Goal: Download file/media

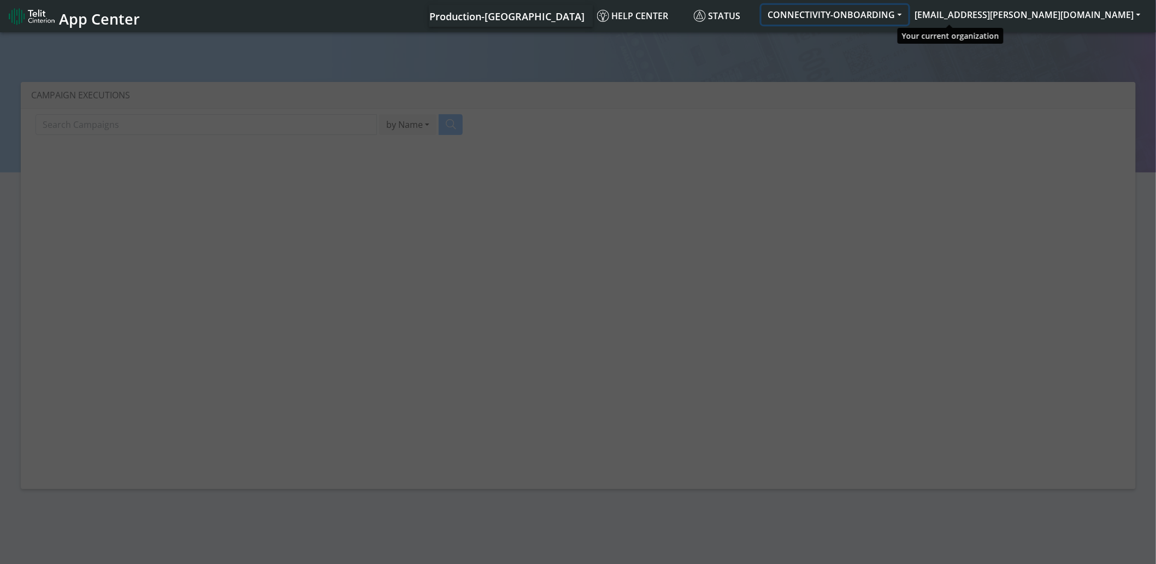
click at [909, 14] on button "CONNECTIVITY-ONBOARDING" at bounding box center [835, 15] width 147 height 20
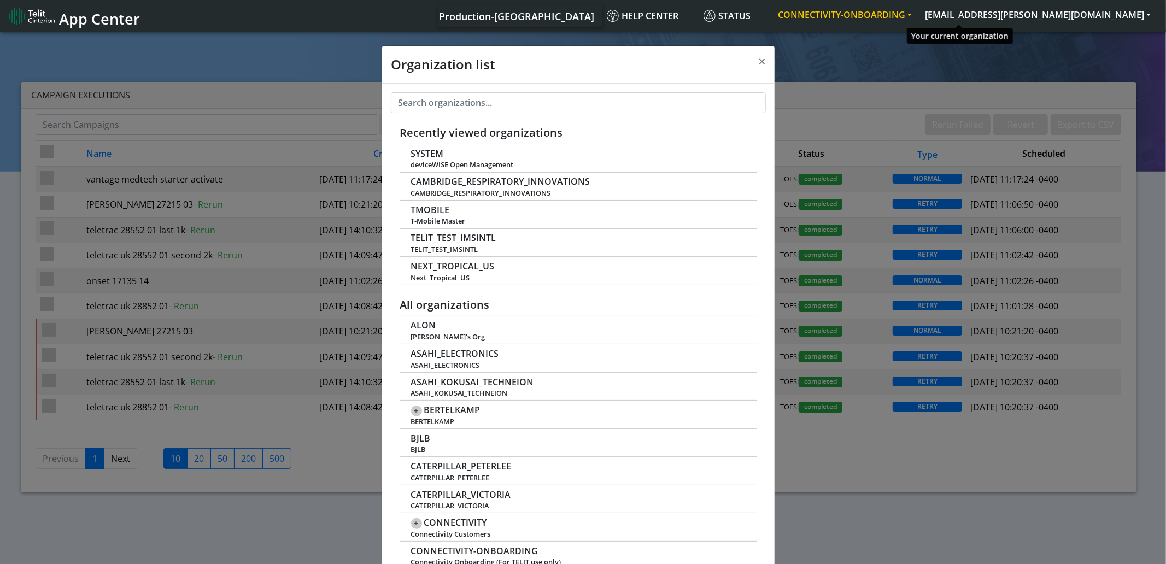
scroll to position [3, 0]
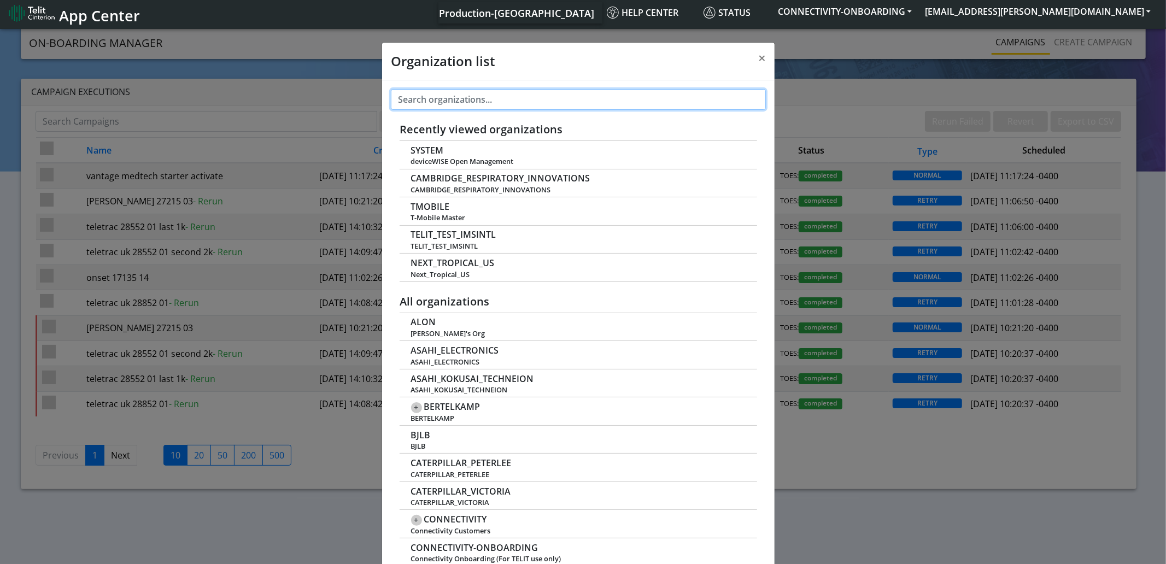
click at [482, 97] on input "text" at bounding box center [578, 99] width 375 height 21
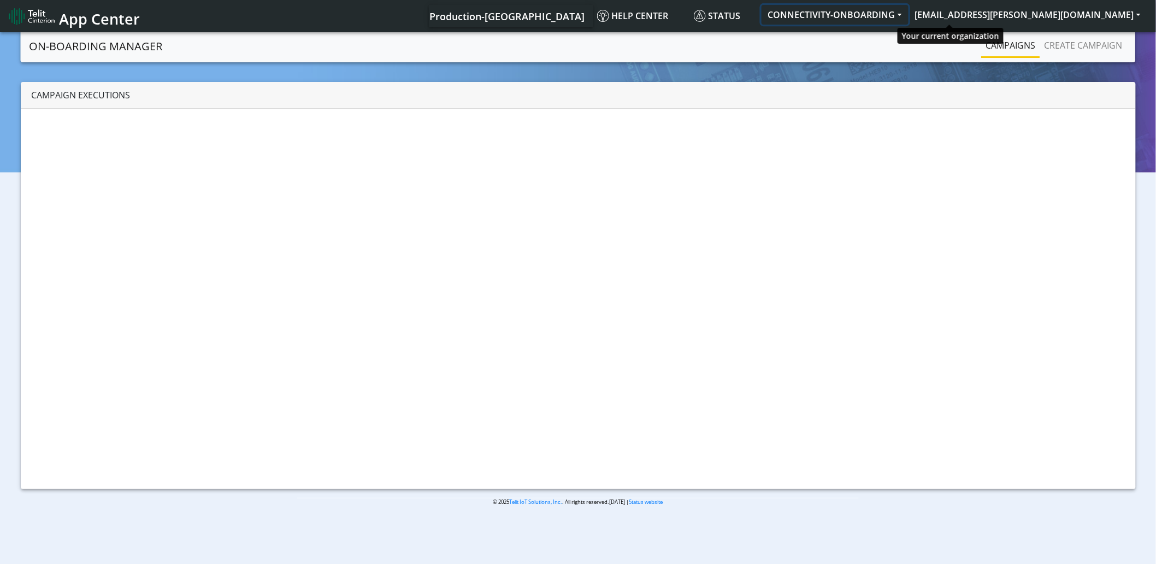
click at [909, 11] on button "CONNECTIVITY-ONBOARDING" at bounding box center [835, 15] width 147 height 20
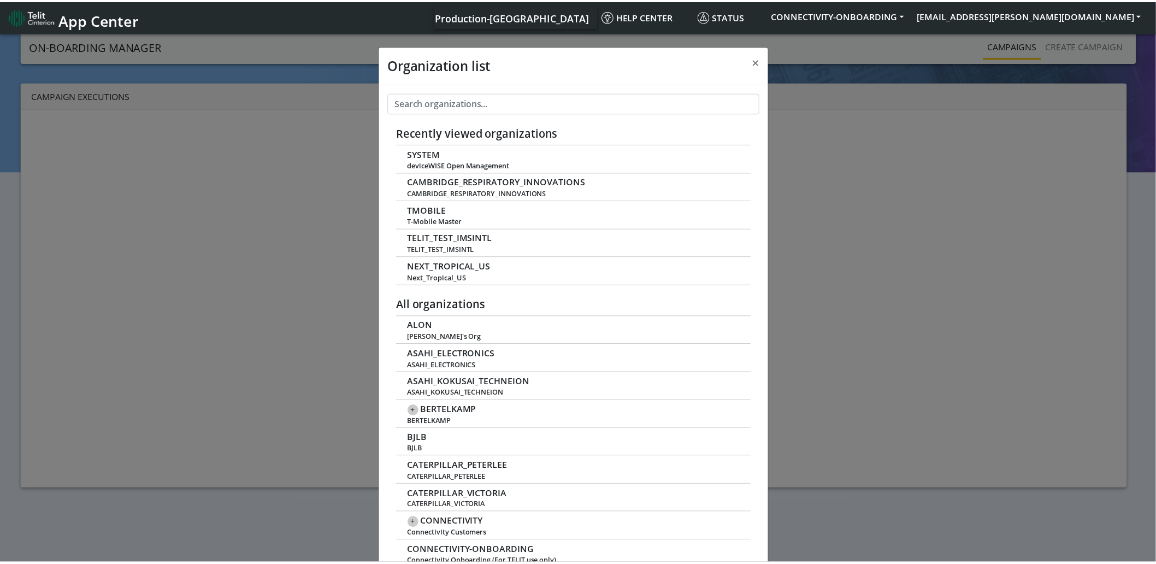
scroll to position [3, 0]
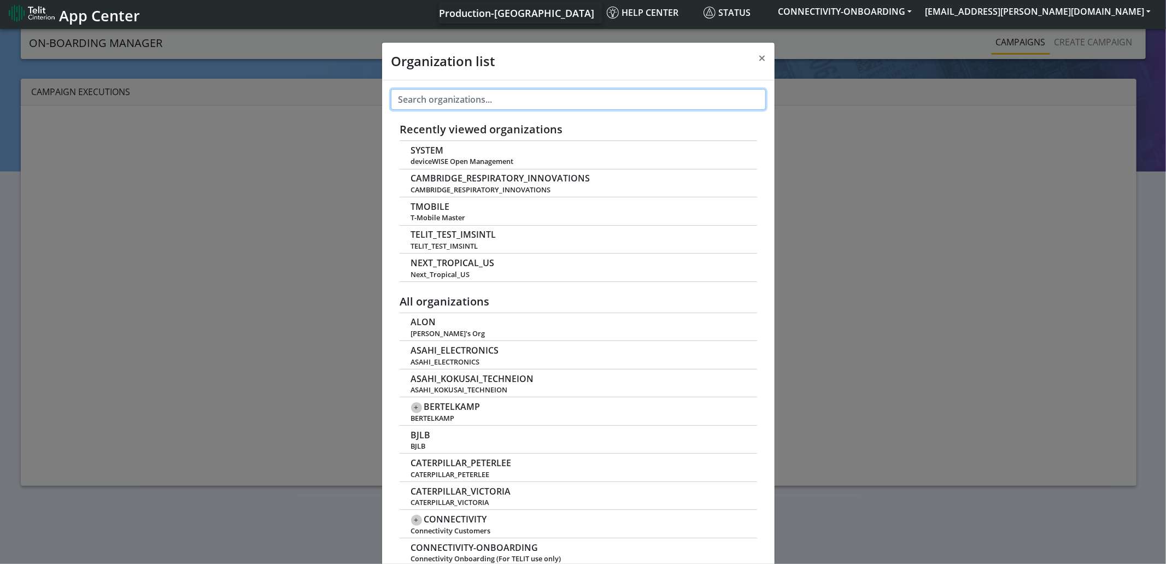
click at [544, 95] on input "text" at bounding box center [578, 99] width 375 height 21
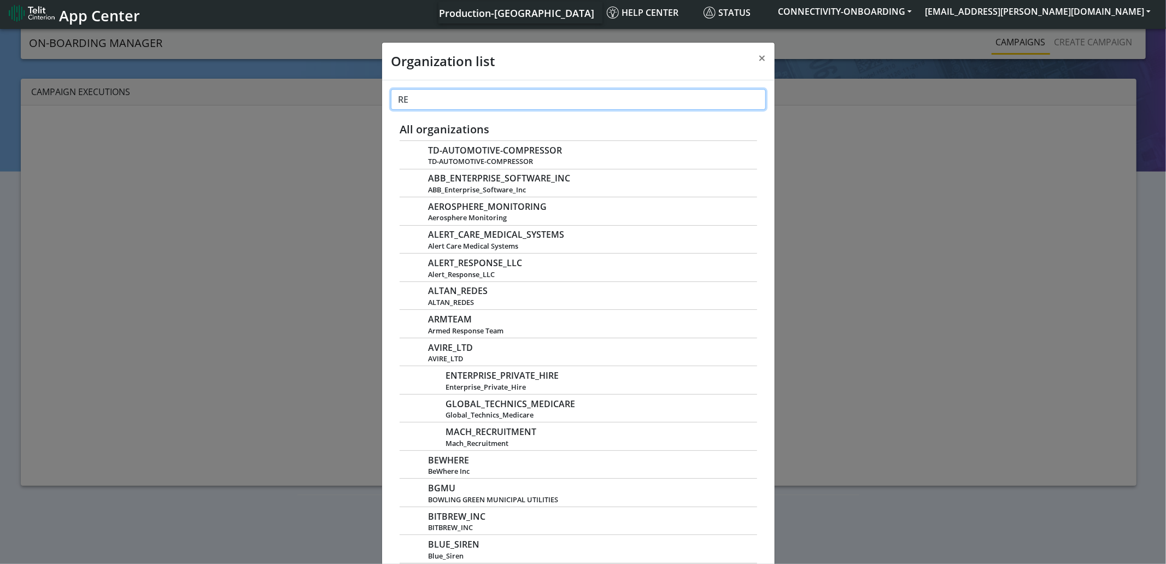
type input "RES"
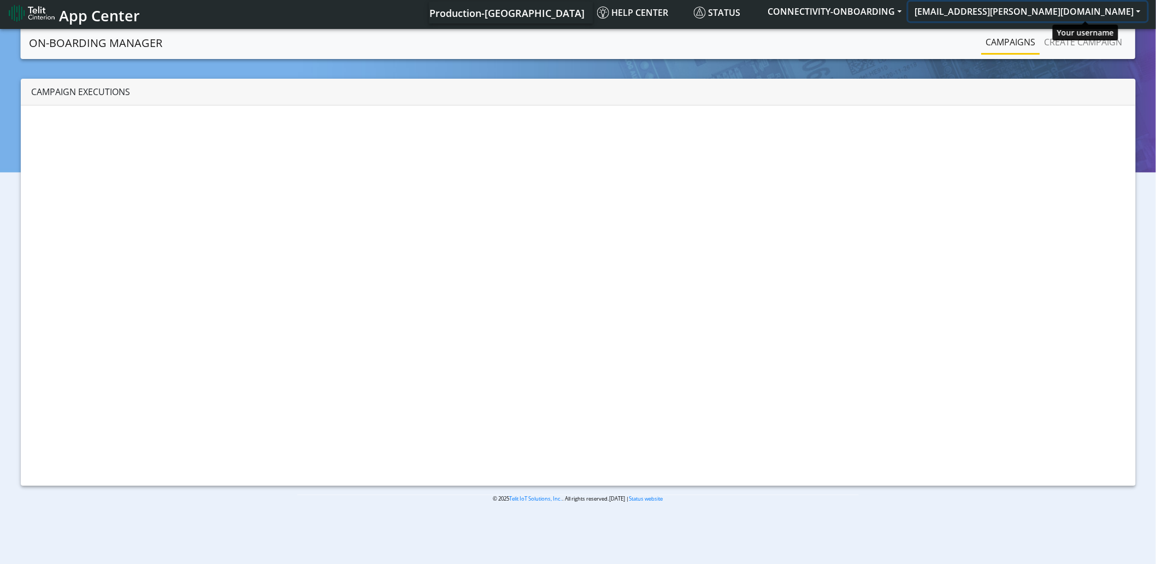
click at [1068, 10] on button "[EMAIL_ADDRESS][PERSON_NAME][DOMAIN_NAME]" at bounding box center [1028, 12] width 239 height 20
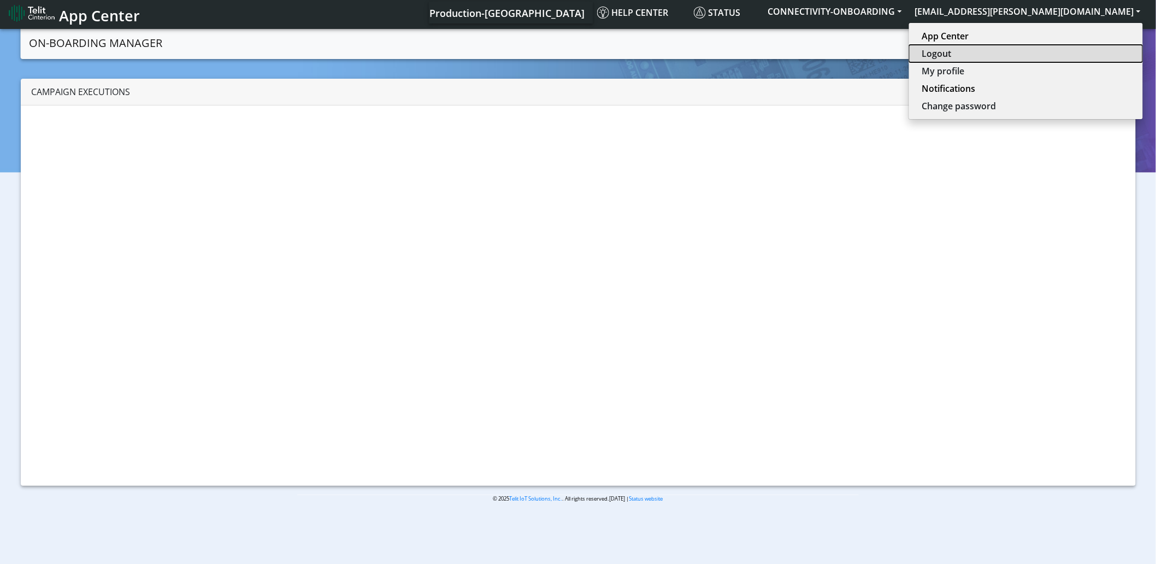
click at [1056, 53] on button "Logout" at bounding box center [1026, 53] width 234 height 17
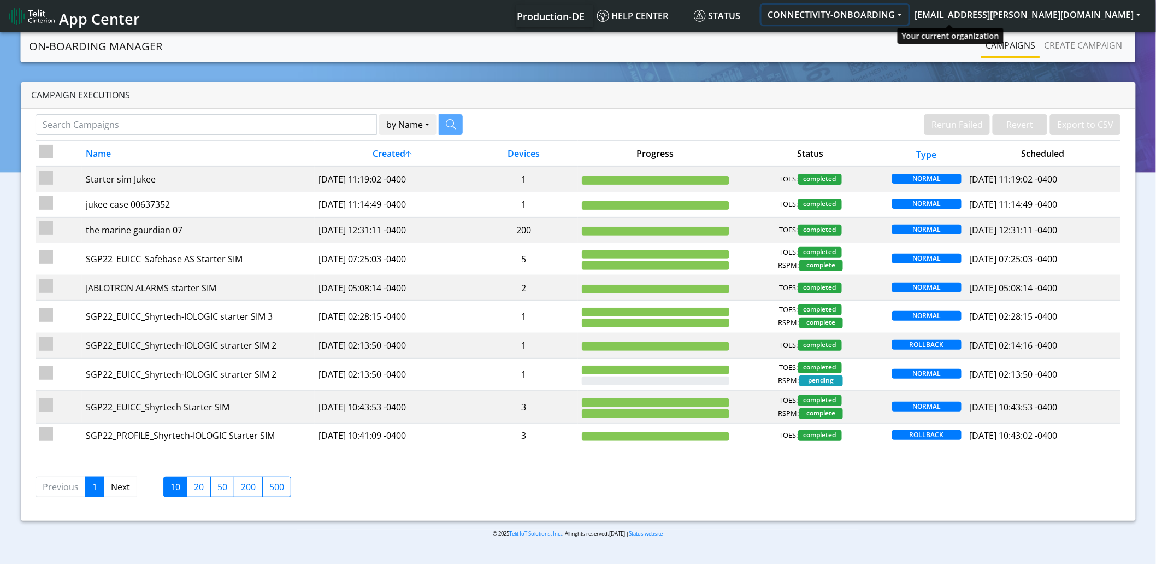
click at [909, 9] on button "CONNECTIVITY-ONBOARDING" at bounding box center [835, 15] width 147 height 20
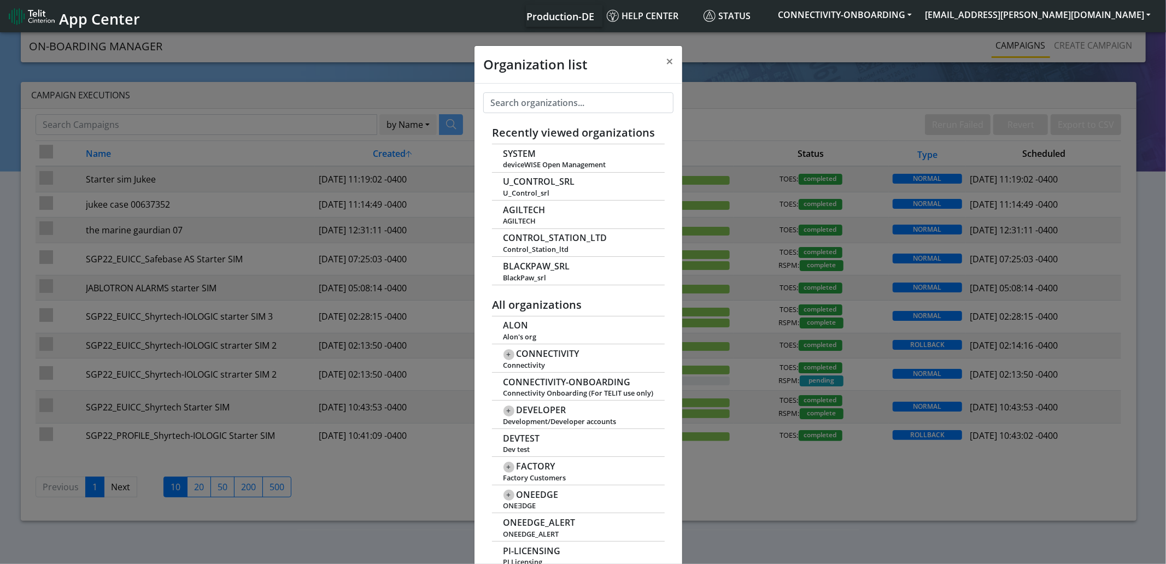
scroll to position [3, 0]
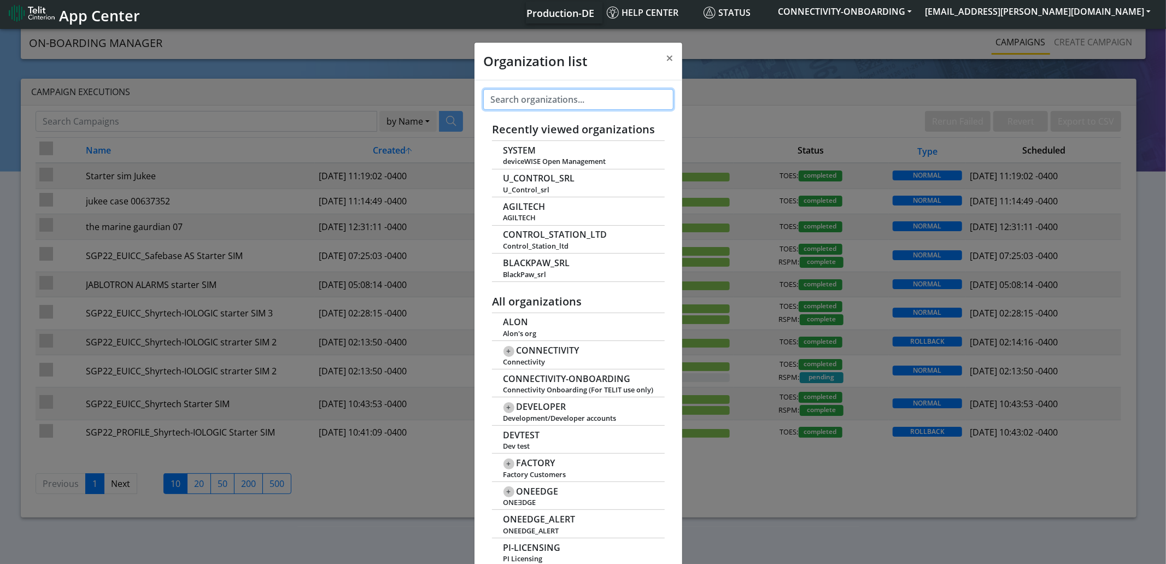
click at [558, 104] on input "text" at bounding box center [578, 99] width 191 height 21
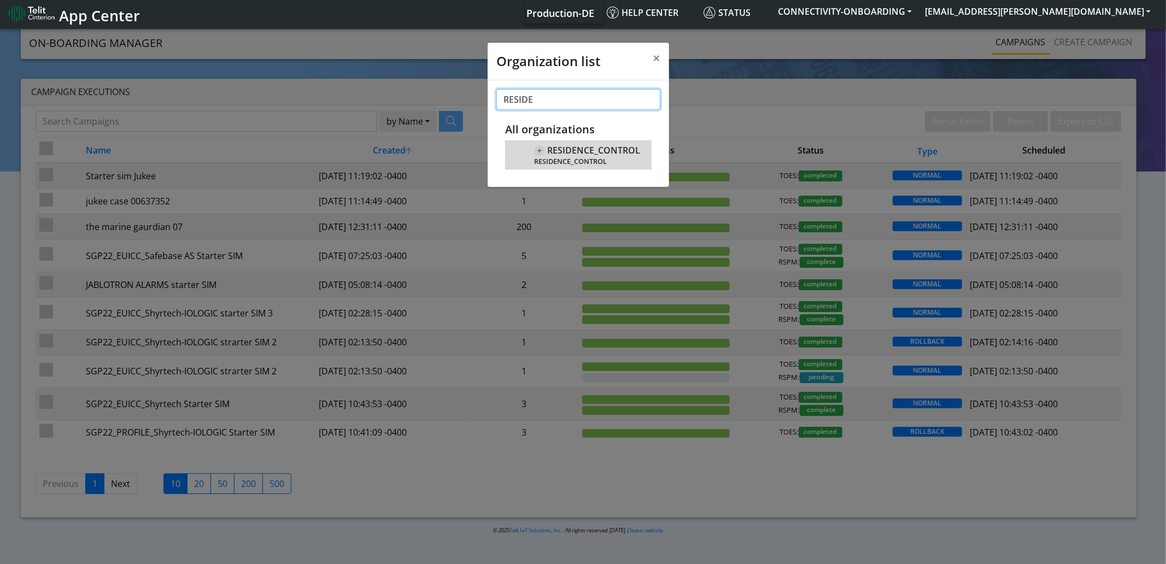
type input "RESIDE"
click at [576, 148] on span "RESIDENCE_CONTROL" at bounding box center [593, 150] width 93 height 10
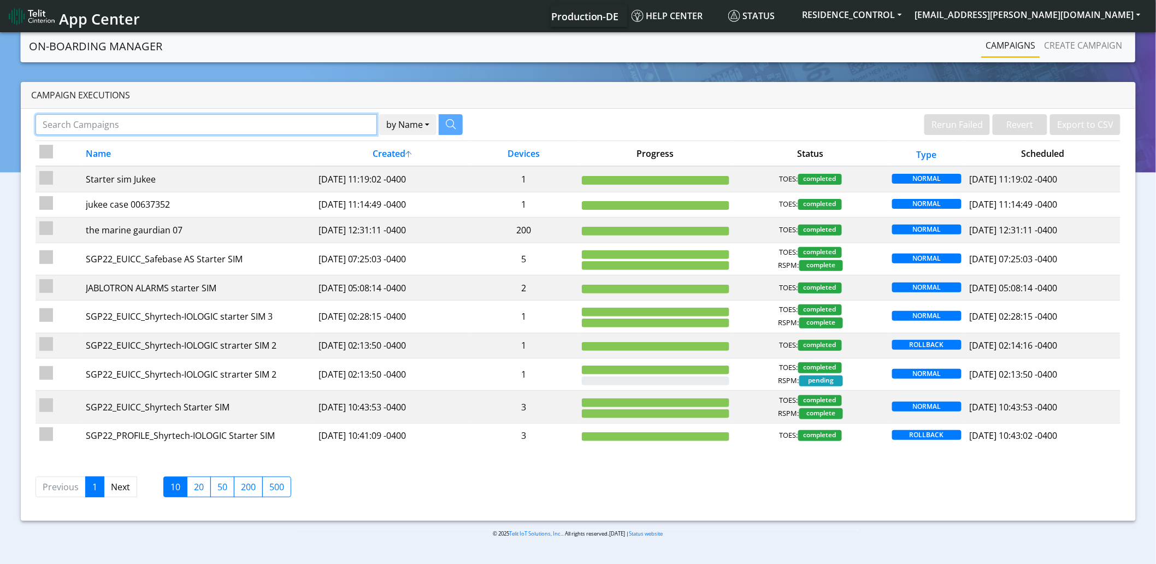
click at [258, 128] on input "Search Campaigns" at bounding box center [207, 124] width 342 height 21
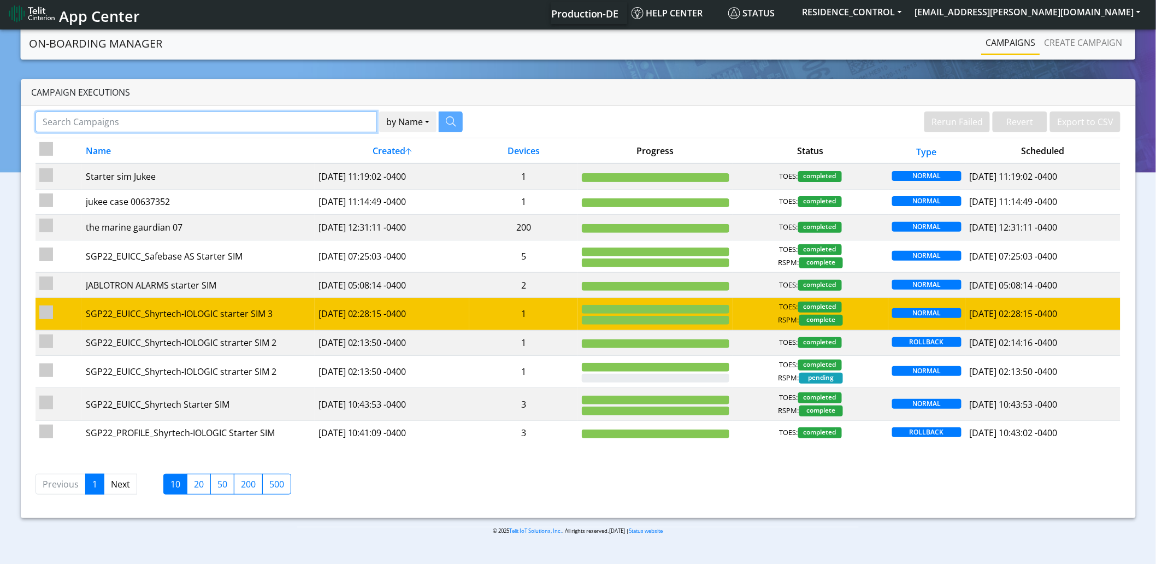
scroll to position [3, 0]
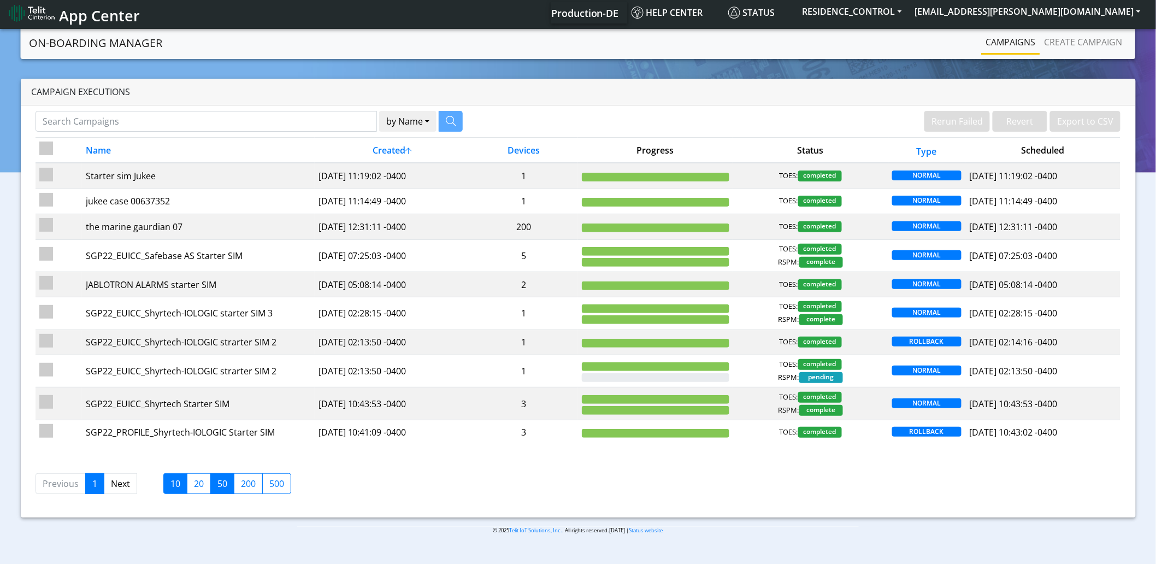
click at [217, 490] on label "50" at bounding box center [222, 483] width 24 height 21
click at [217, 484] on input "50" at bounding box center [220, 480] width 7 height 7
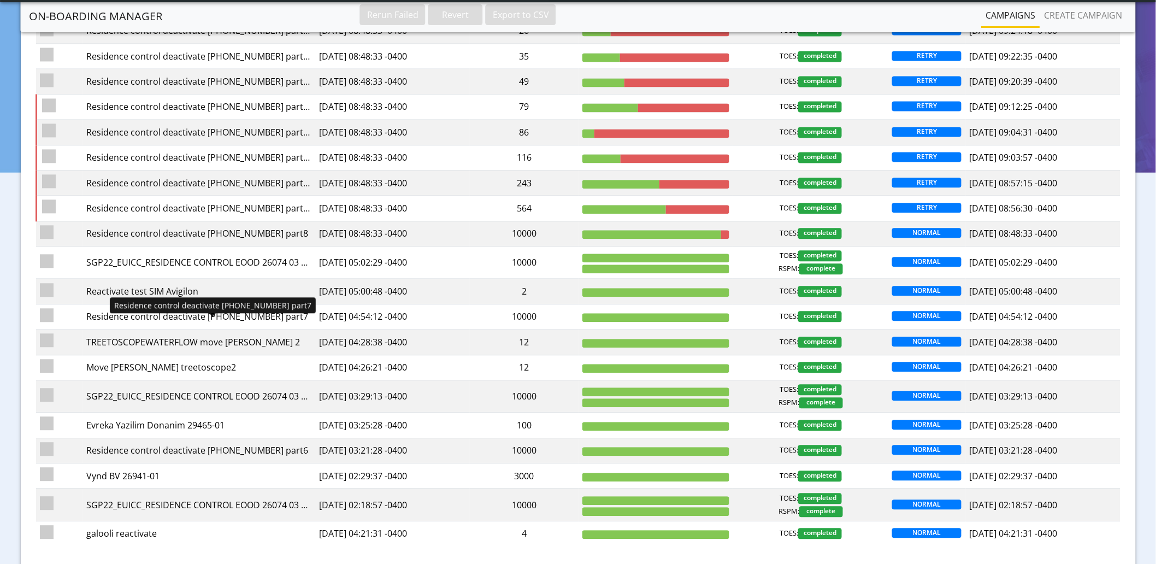
scroll to position [1011, 0]
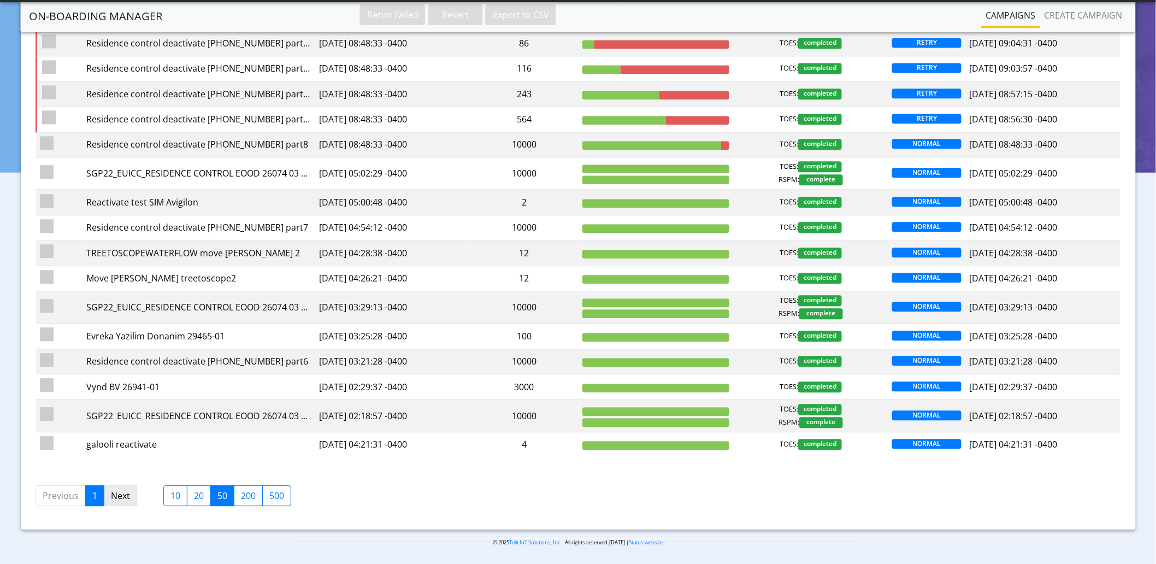
click at [109, 501] on link "Next" at bounding box center [120, 495] width 33 height 21
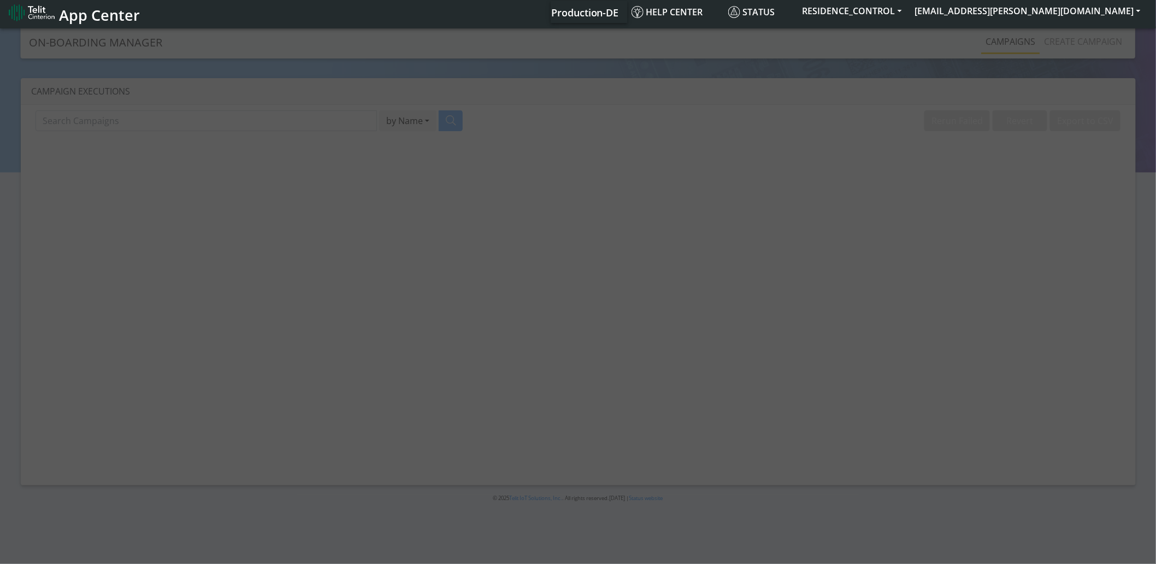
scroll to position [0, 0]
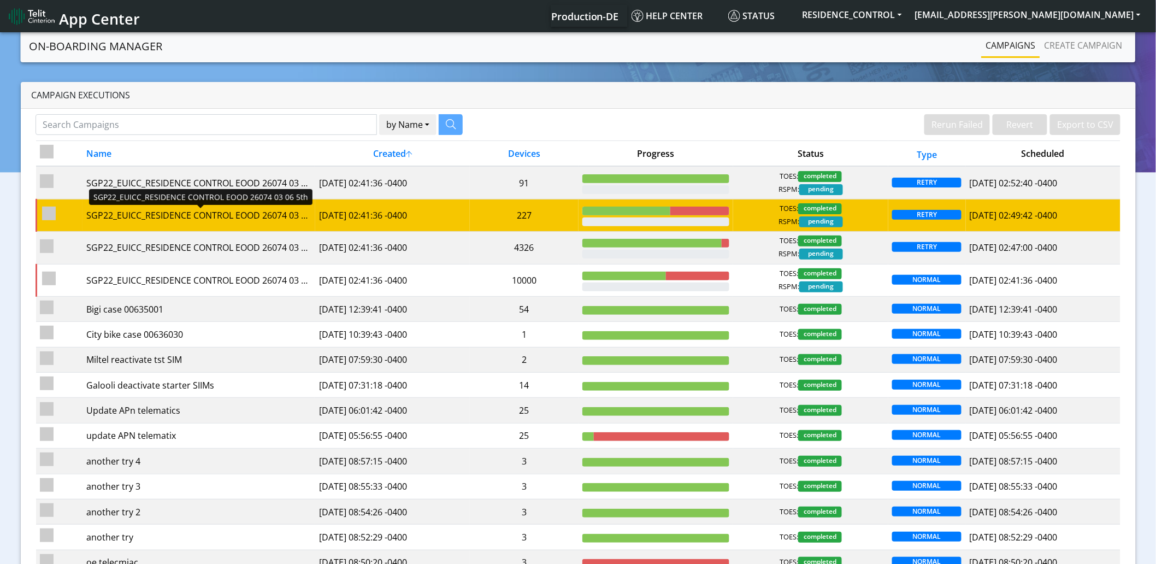
click at [181, 216] on div "SGP22_EUICC_RESIDENCE CONTROL EOOD 26074 03 06 5th - Rerun" at bounding box center [198, 215] width 225 height 13
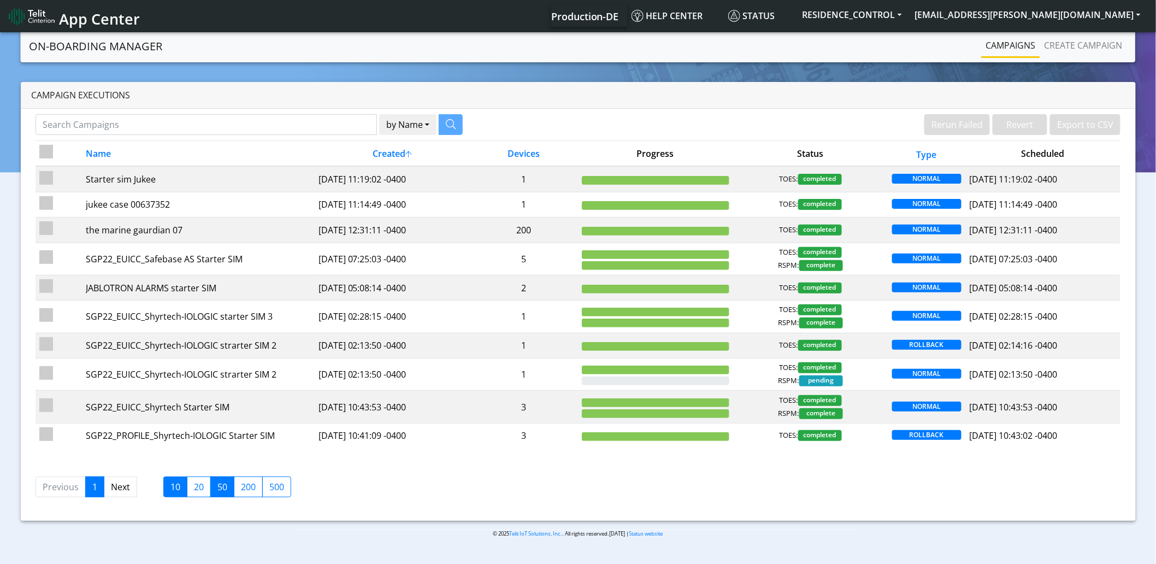
click at [221, 490] on label "50" at bounding box center [222, 487] width 24 height 21
click at [221, 487] on input "50" at bounding box center [220, 483] width 7 height 7
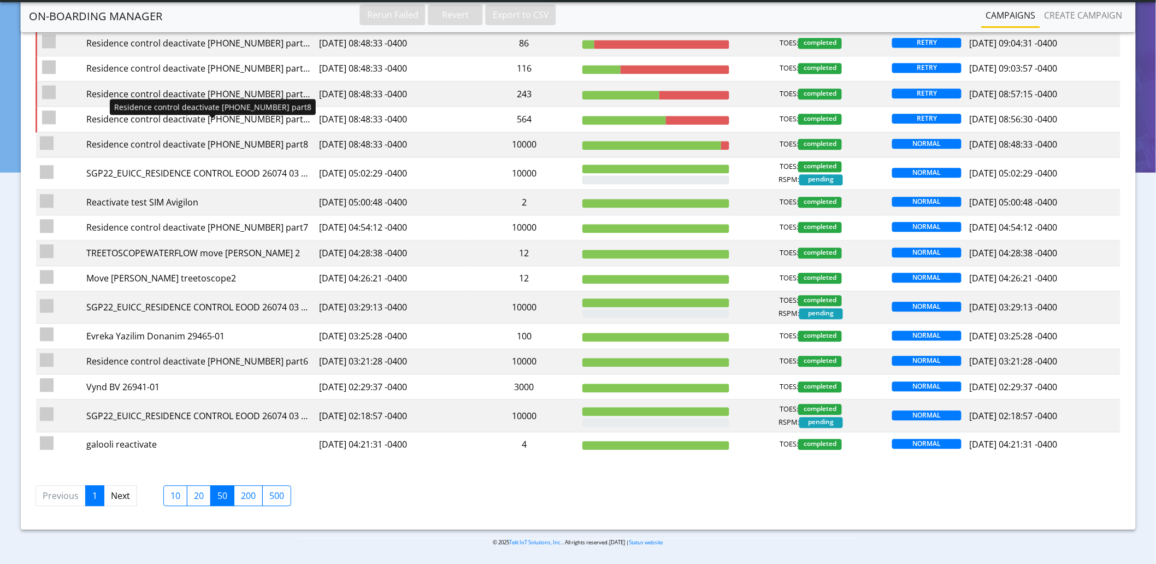
scroll to position [1011, 0]
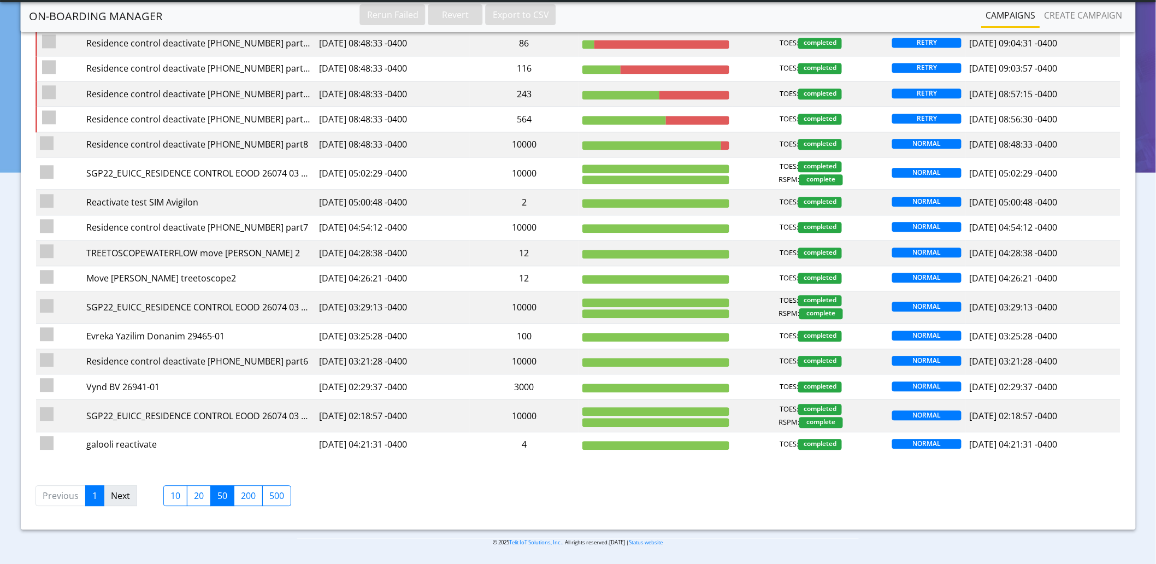
click at [119, 493] on link "Next" at bounding box center [120, 495] width 33 height 21
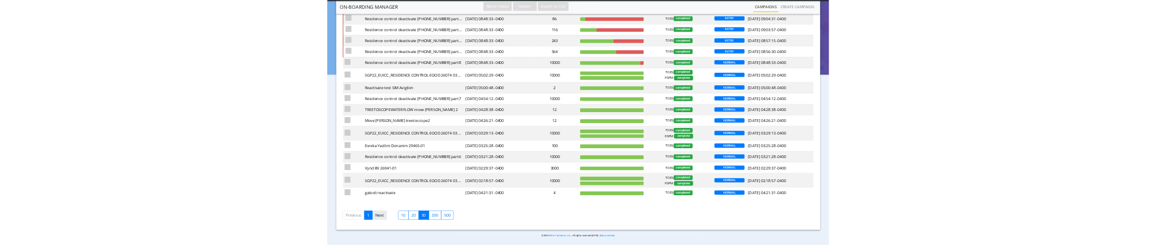
scroll to position [0, 0]
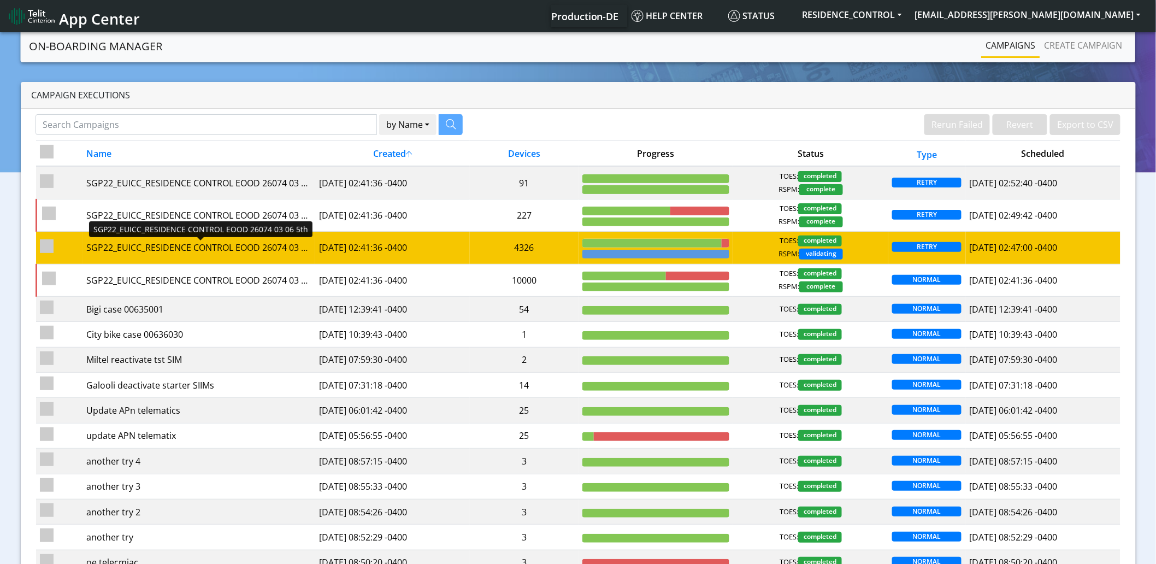
click at [282, 250] on div "SGP22_EUICC_RESIDENCE CONTROL EOOD 26074 03 06 5th - Rerun" at bounding box center [198, 247] width 225 height 13
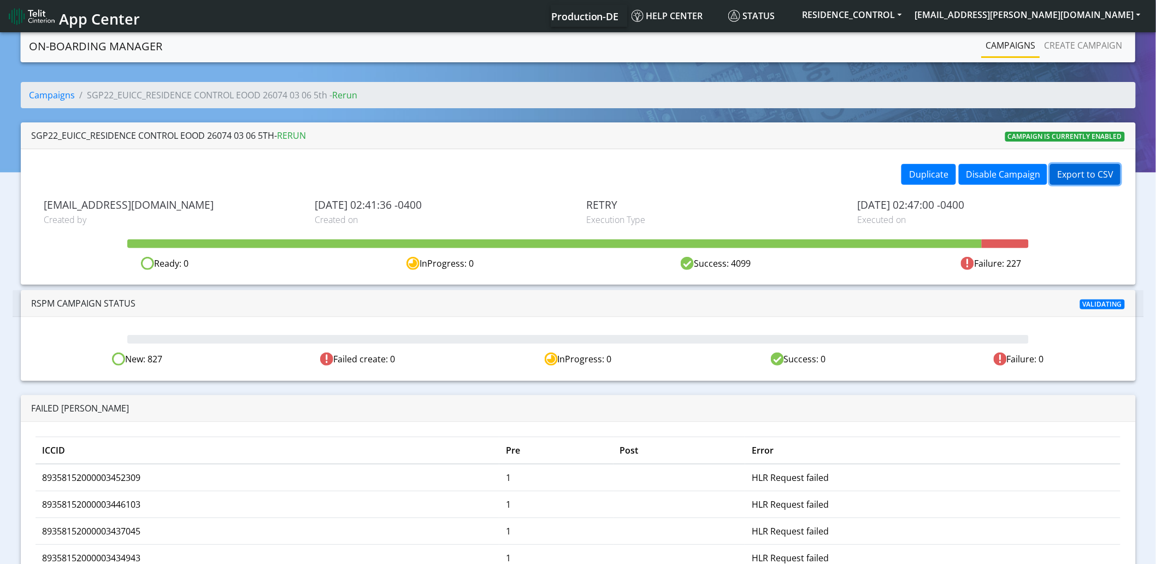
click at [1096, 175] on button "Export to CSV" at bounding box center [1085, 174] width 70 height 21
click at [1095, 178] on button "Export to CSV" at bounding box center [1085, 174] width 70 height 21
click at [1107, 180] on button "Export to CSV" at bounding box center [1085, 174] width 70 height 21
click at [1143, 136] on div "Campaigns SGP22_EUICC_RESIDENCE CONTROL EOOD 26074 03 06 5th - Rerun SGP22_EUIC…" at bounding box center [578, 434] width 1140 height 705
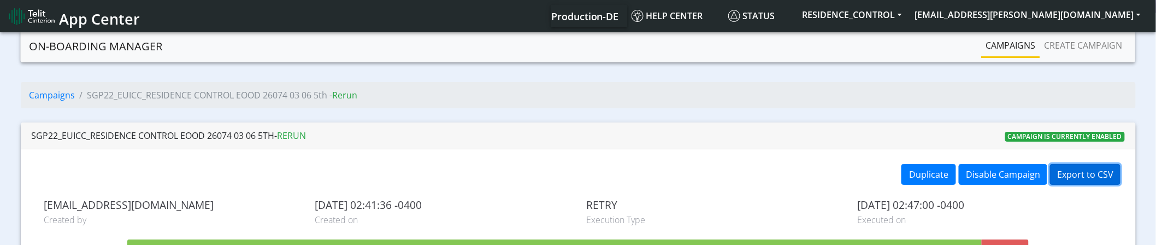
click at [1095, 176] on button "Export to CSV" at bounding box center [1085, 174] width 70 height 21
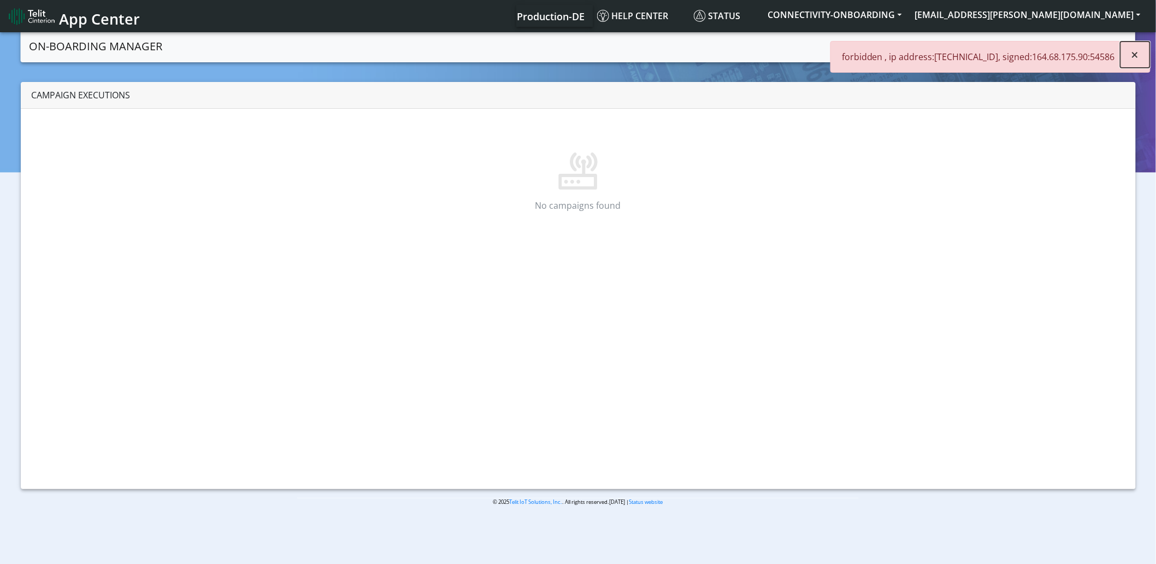
click at [1139, 56] on button "×" at bounding box center [1136, 55] width 30 height 26
